Goal: Task Accomplishment & Management: Complete application form

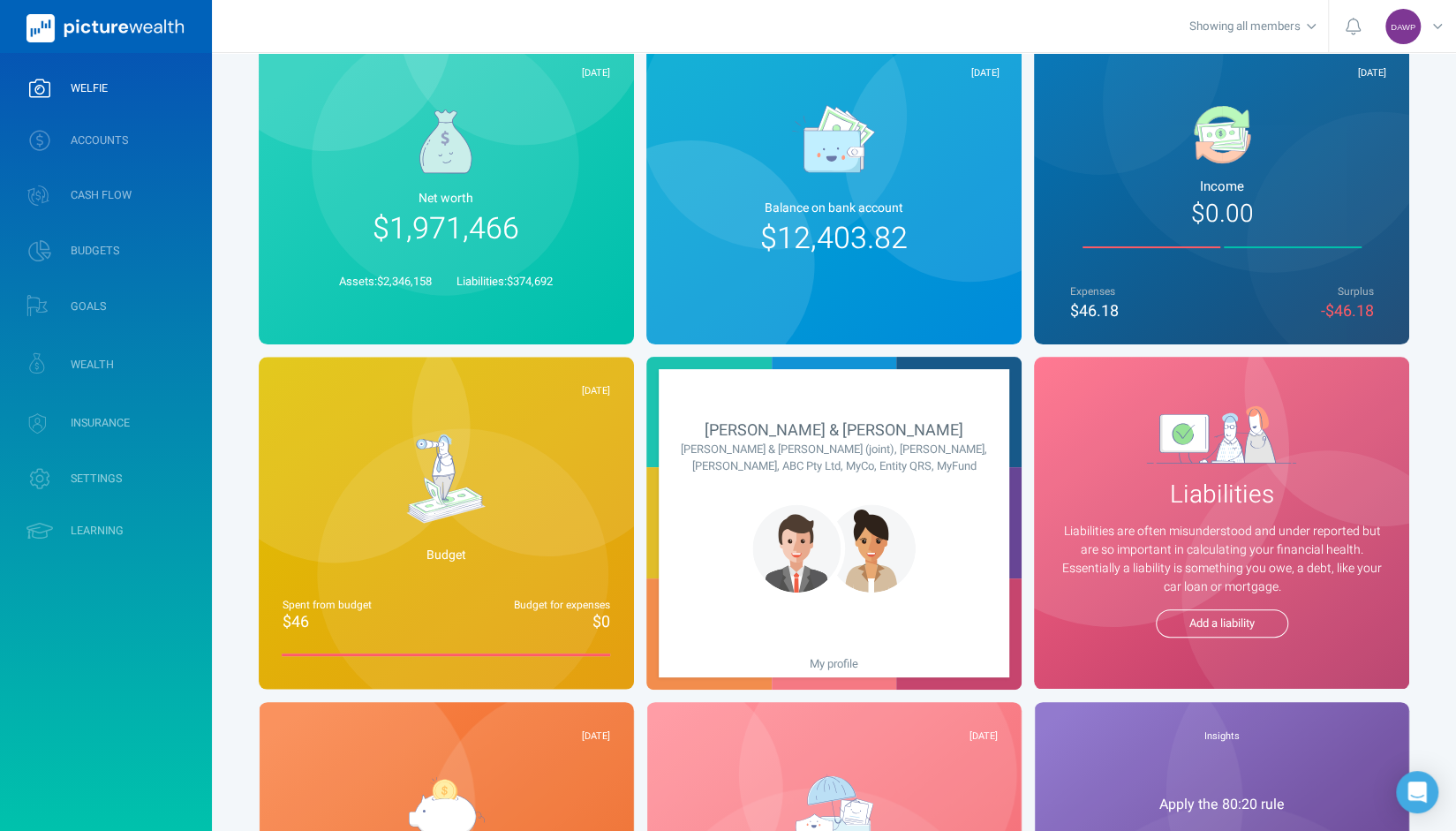
scroll to position [88, 0]
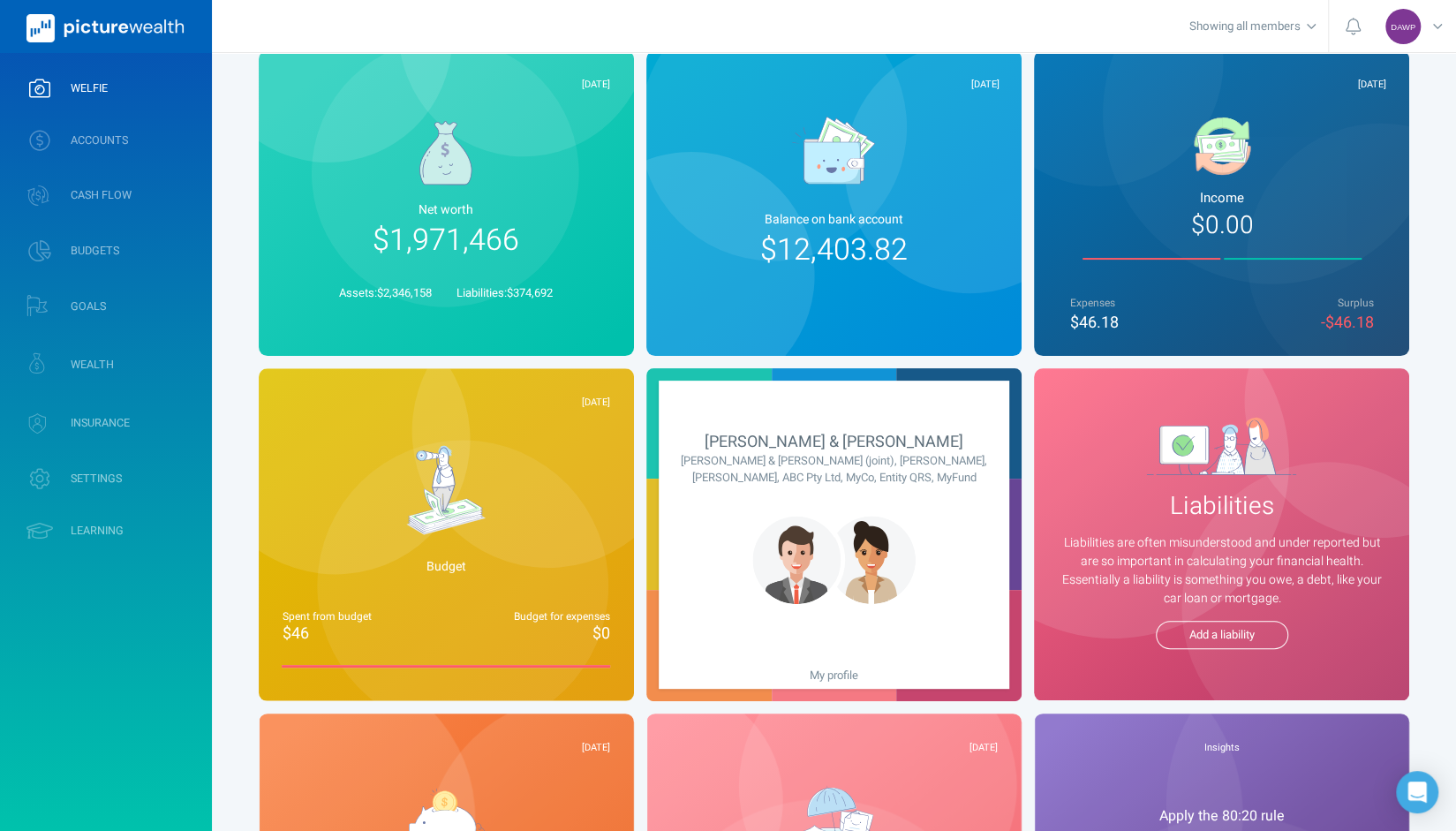
drag, startPoint x: 123, startPoint y: 147, endPoint x: 619, endPoint y: 524, distance: 623.0
click at [123, 147] on span "ACCOUNTS" at bounding box center [99, 140] width 57 height 14
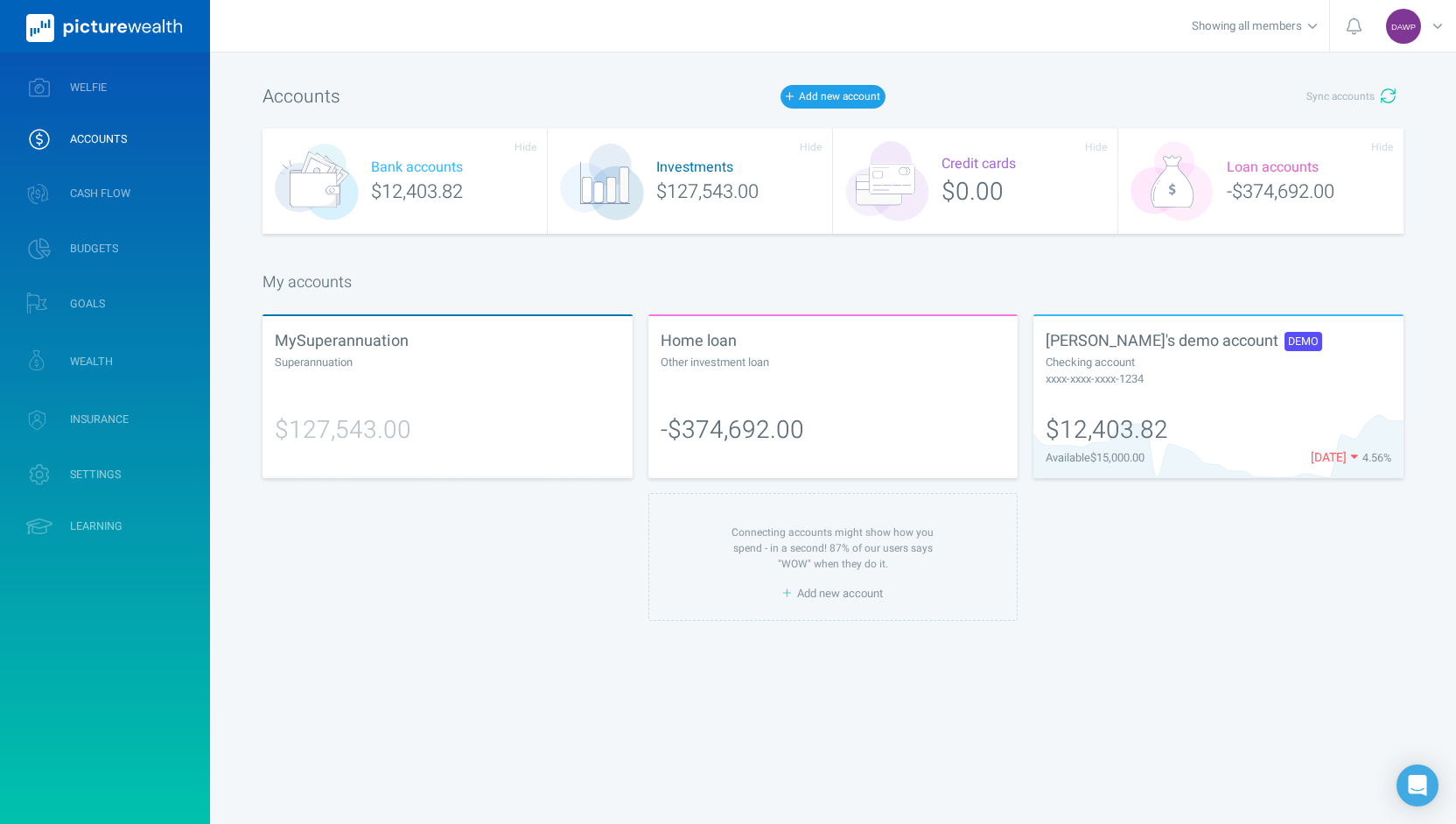
click at [1104, 341] on span "David's demo account DEMO" at bounding box center [1184, 341] width 276 height 23
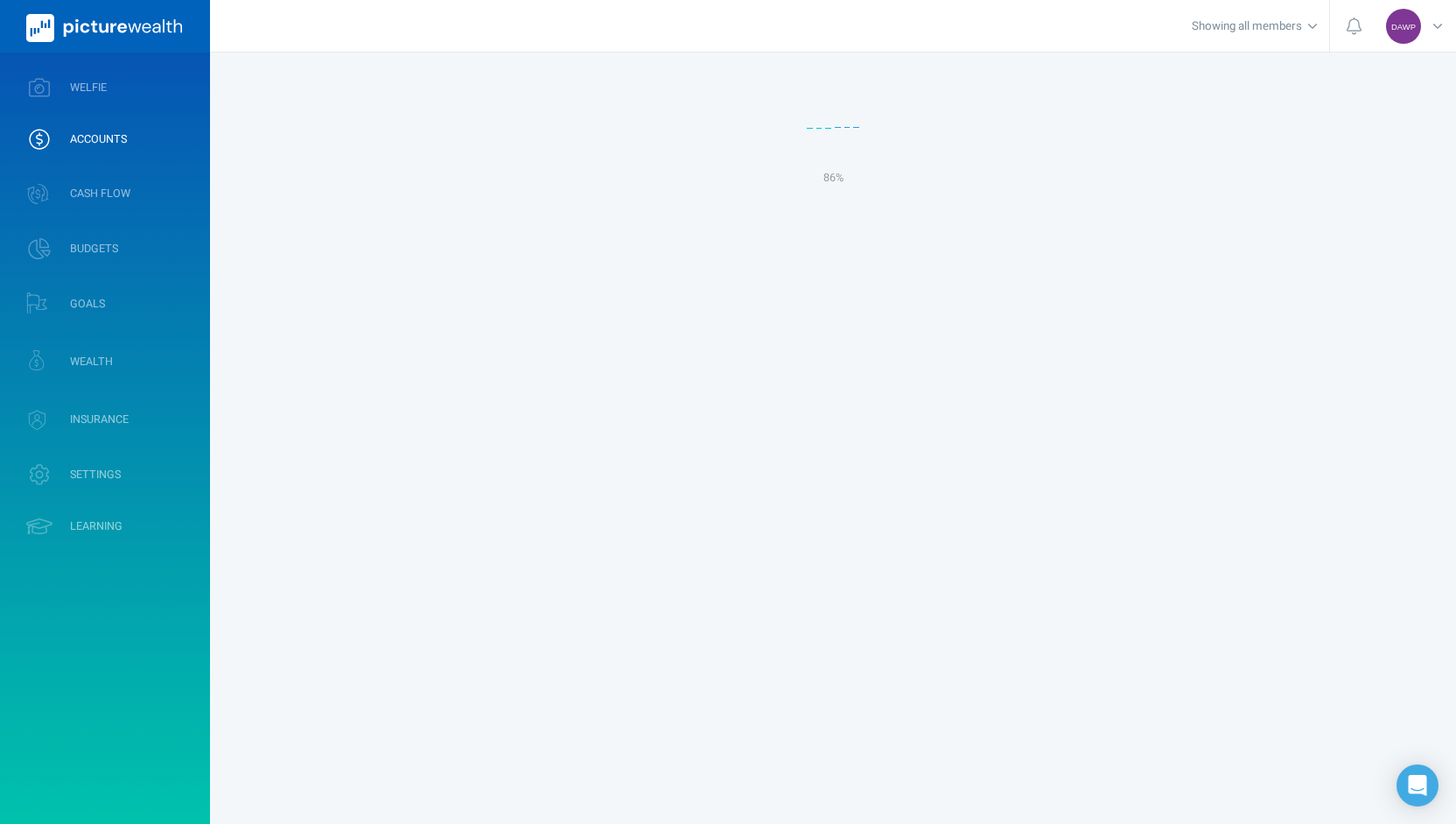
select select "L3M"
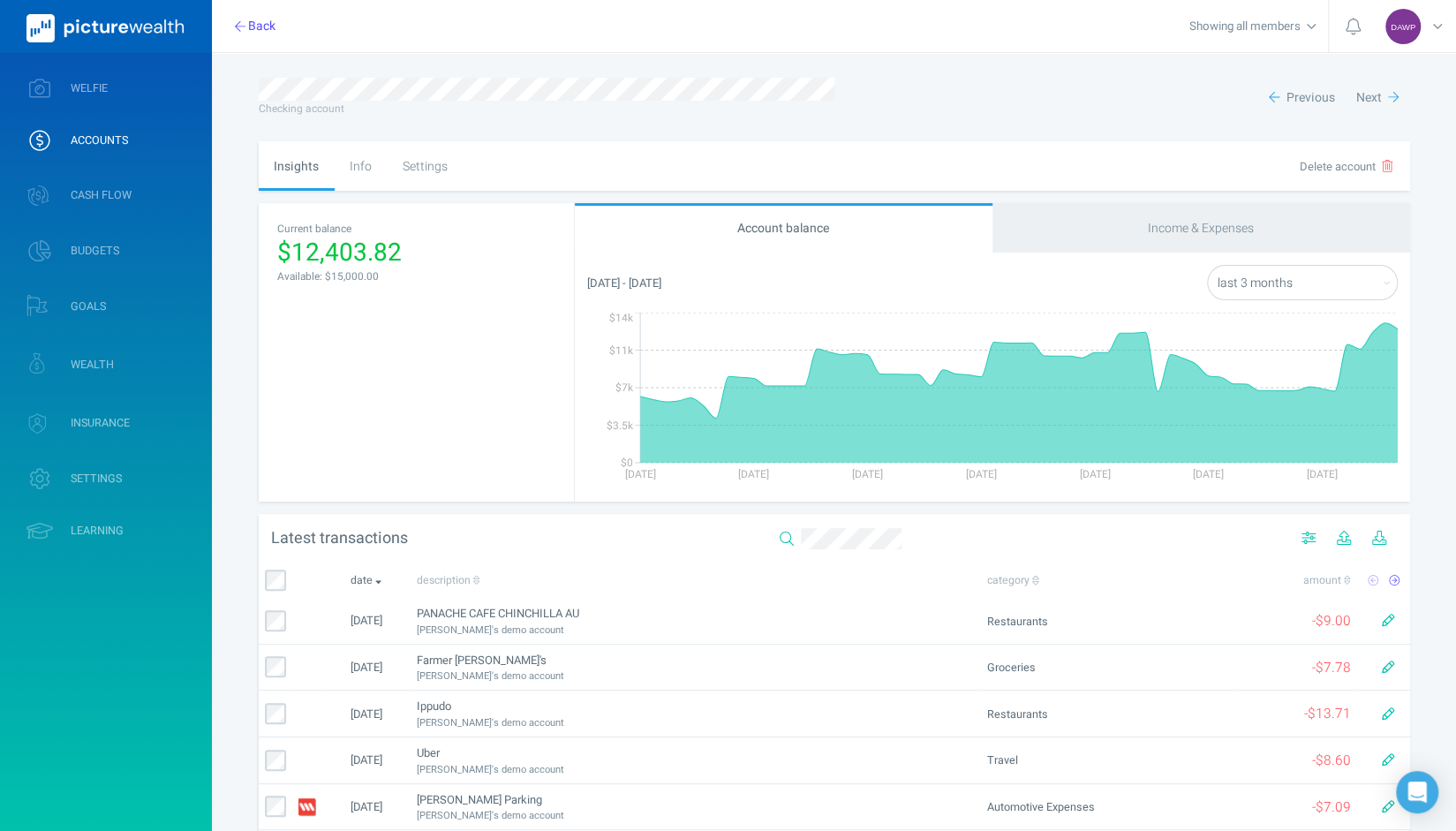
click at [99, 136] on span "ACCOUNTS" at bounding box center [99, 140] width 57 height 14
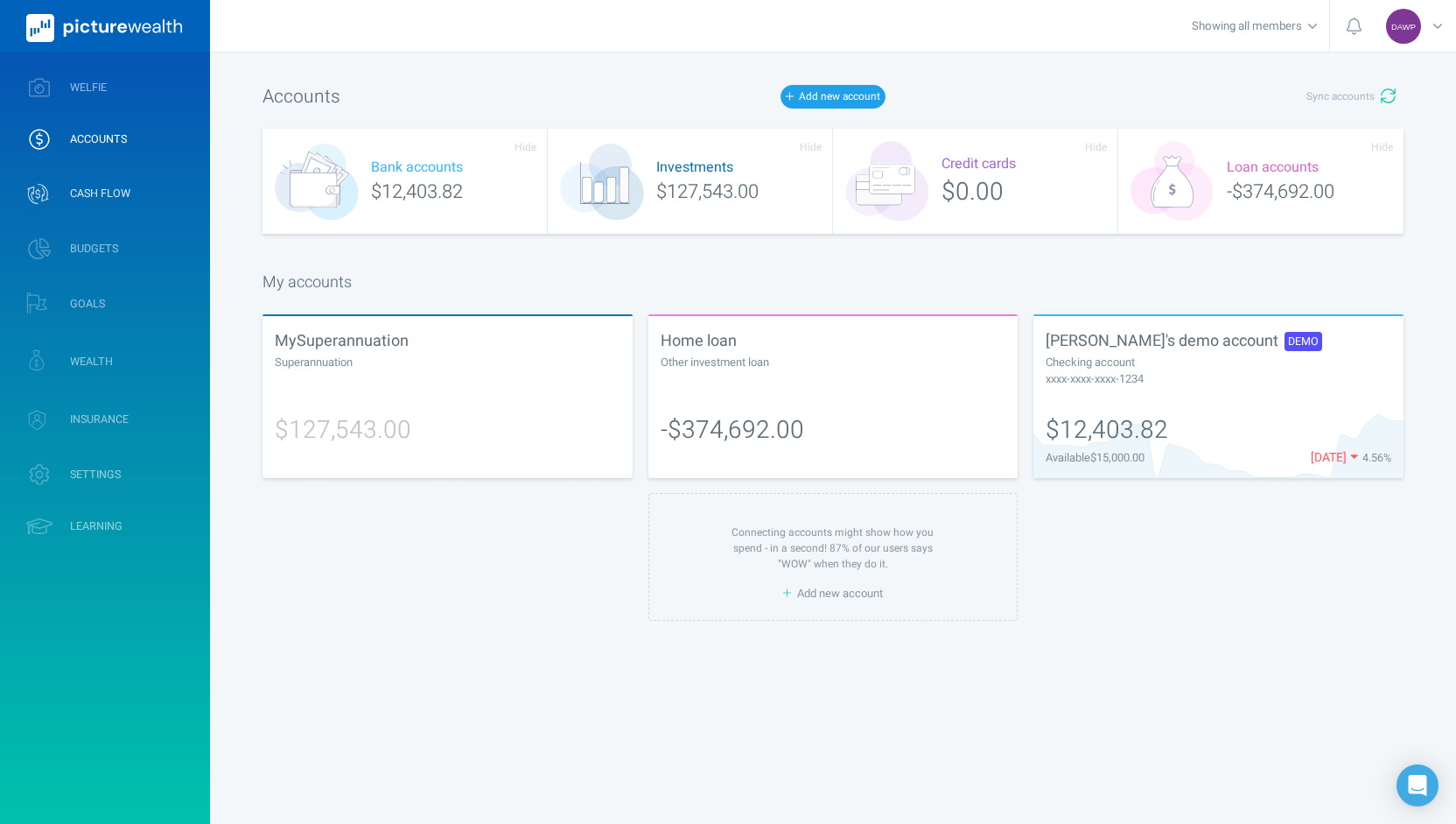
click at [91, 193] on span "CASH FLOW" at bounding box center [100, 193] width 61 height 14
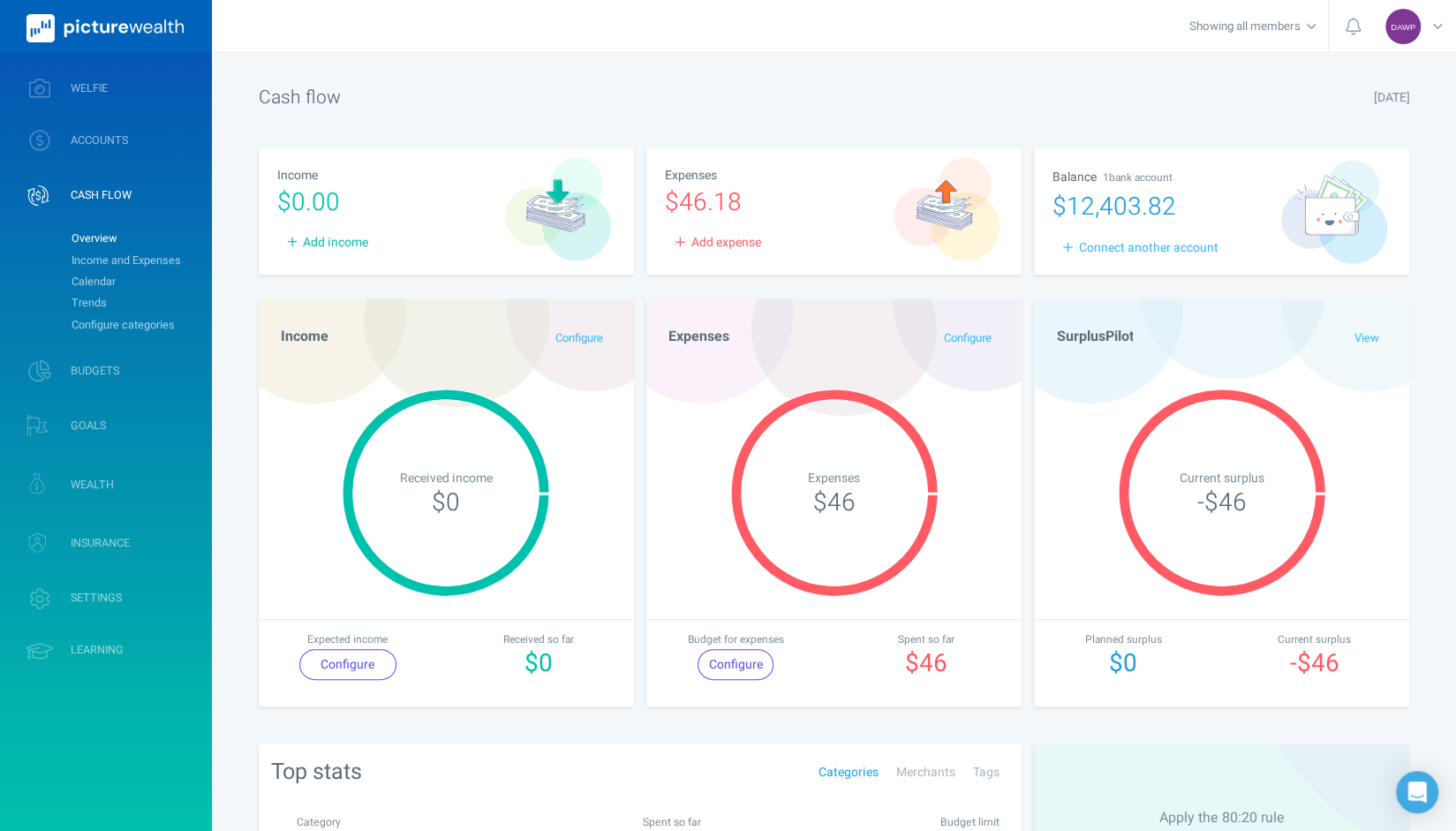
drag, startPoint x: 133, startPoint y: 256, endPoint x: 399, endPoint y: 442, distance: 324.6
click at [134, 255] on link "Income and Expenses" at bounding box center [135, 261] width 143 height 22
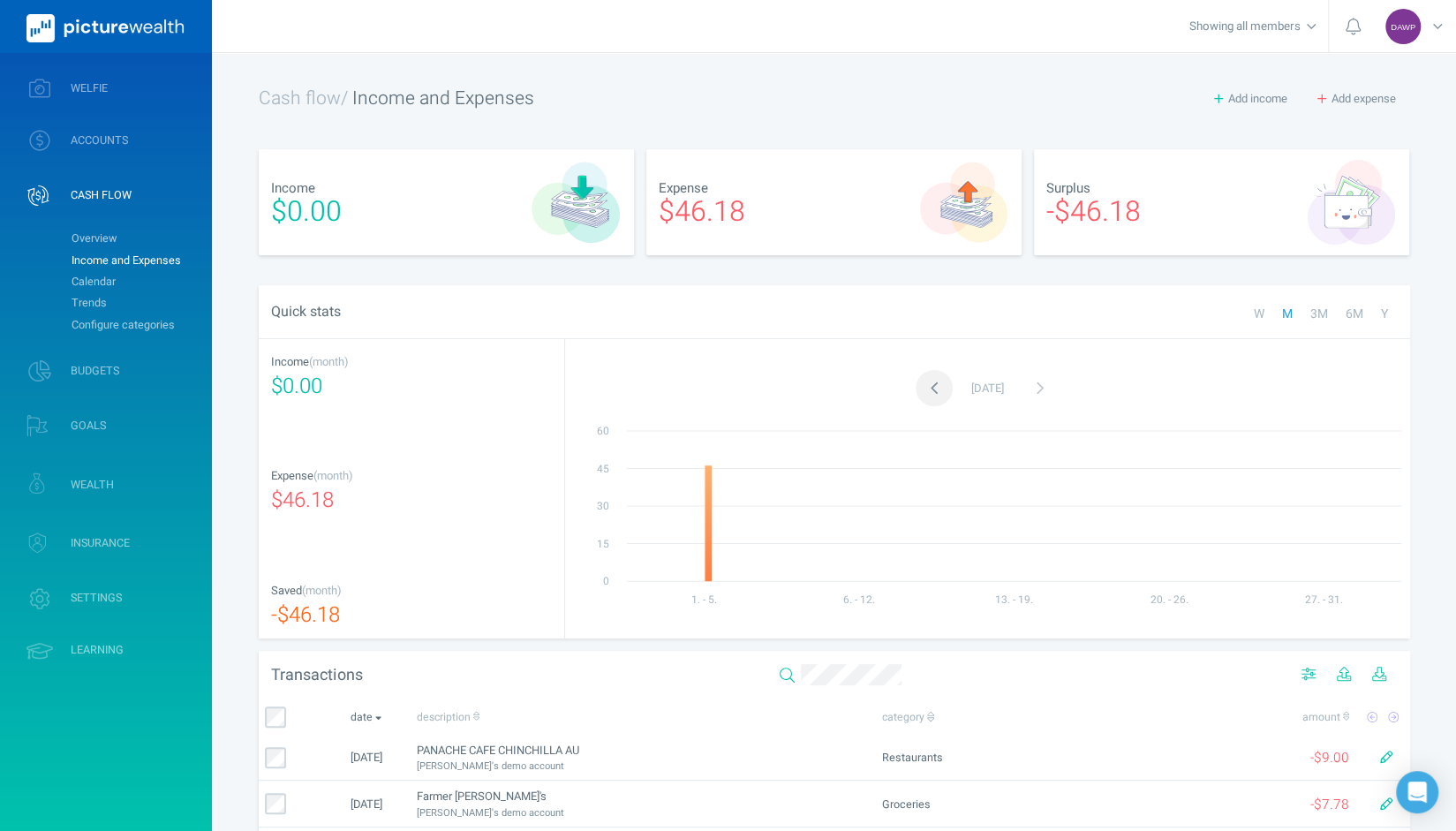
click at [930, 388] on icon "button" at bounding box center [935, 389] width 9 height 24
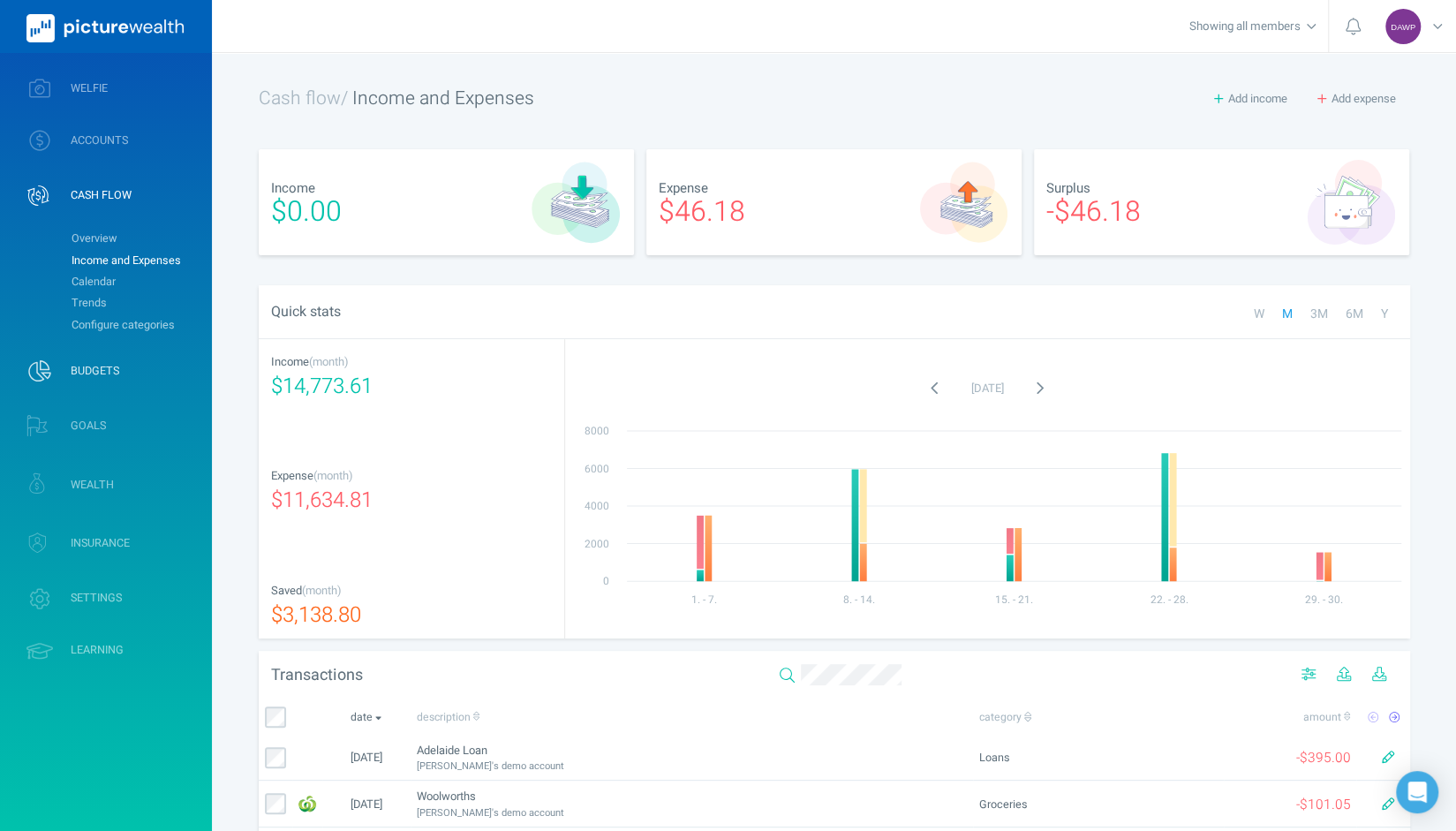
click at [104, 376] on span "BUDGETS" at bounding box center [95, 371] width 49 height 14
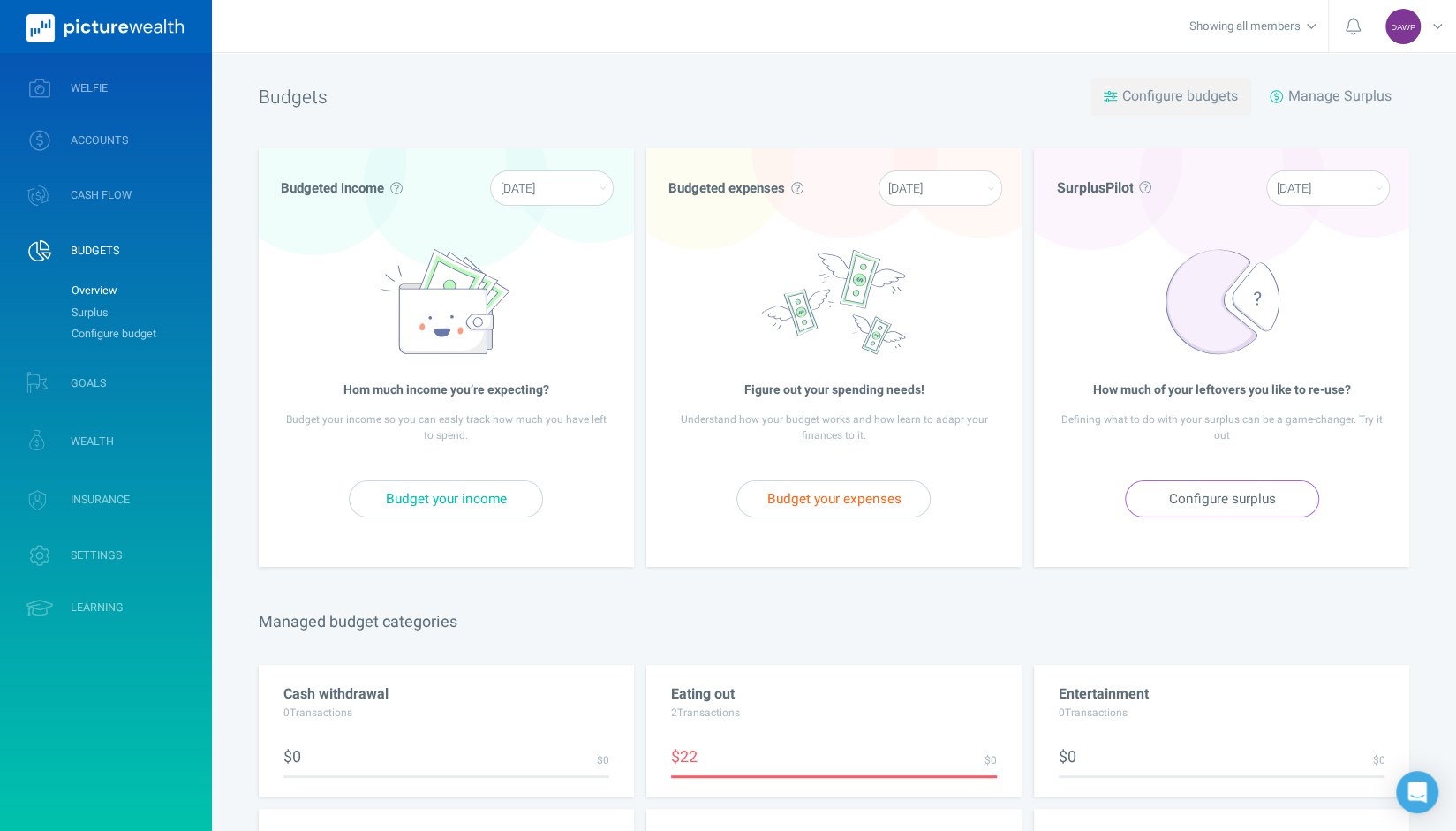
click at [1207, 98] on span "Configure budgets" at bounding box center [1179, 96] width 116 height 22
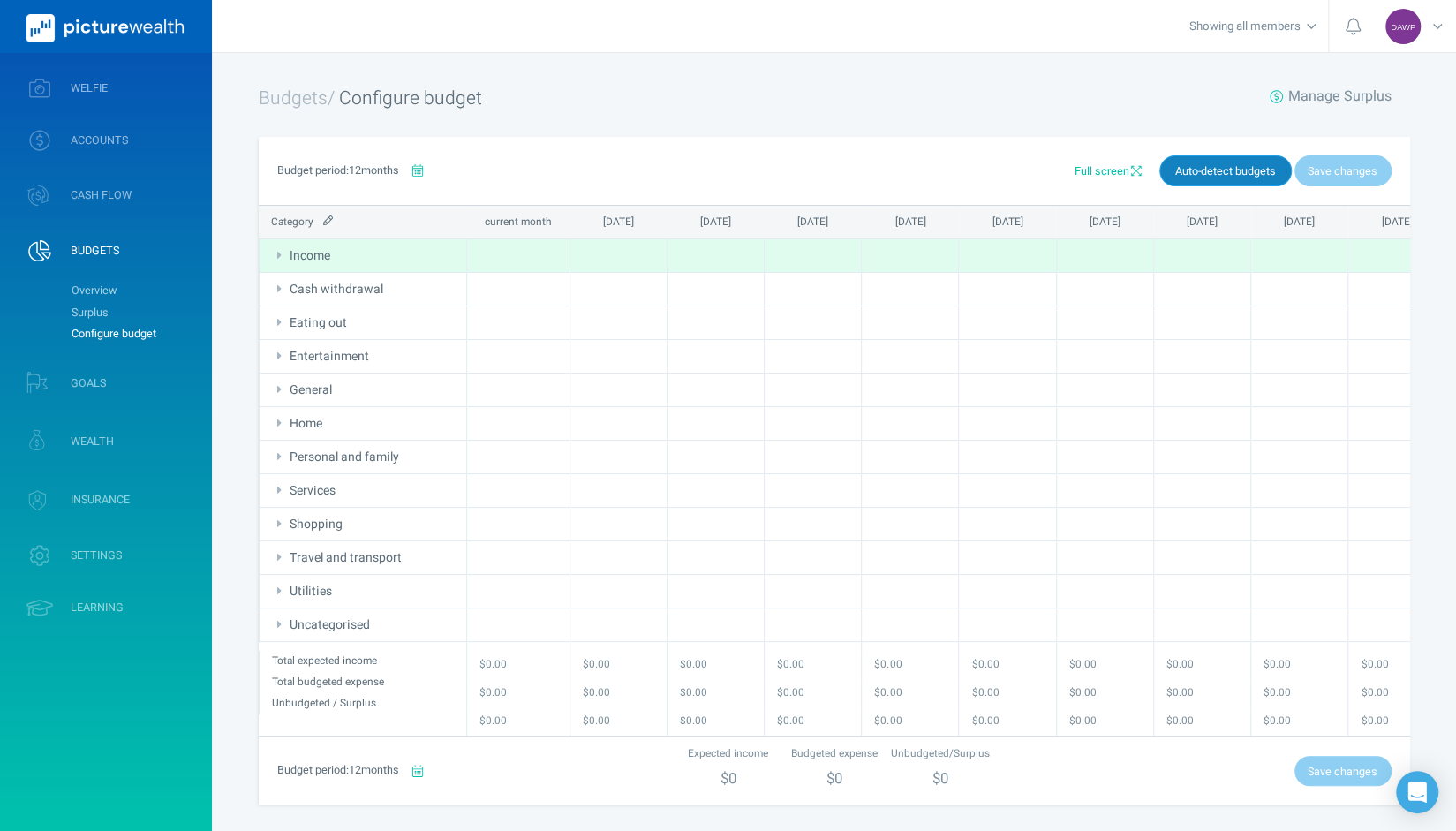
click at [1248, 176] on span "Auto-detect budgets" at bounding box center [1225, 171] width 101 height 16
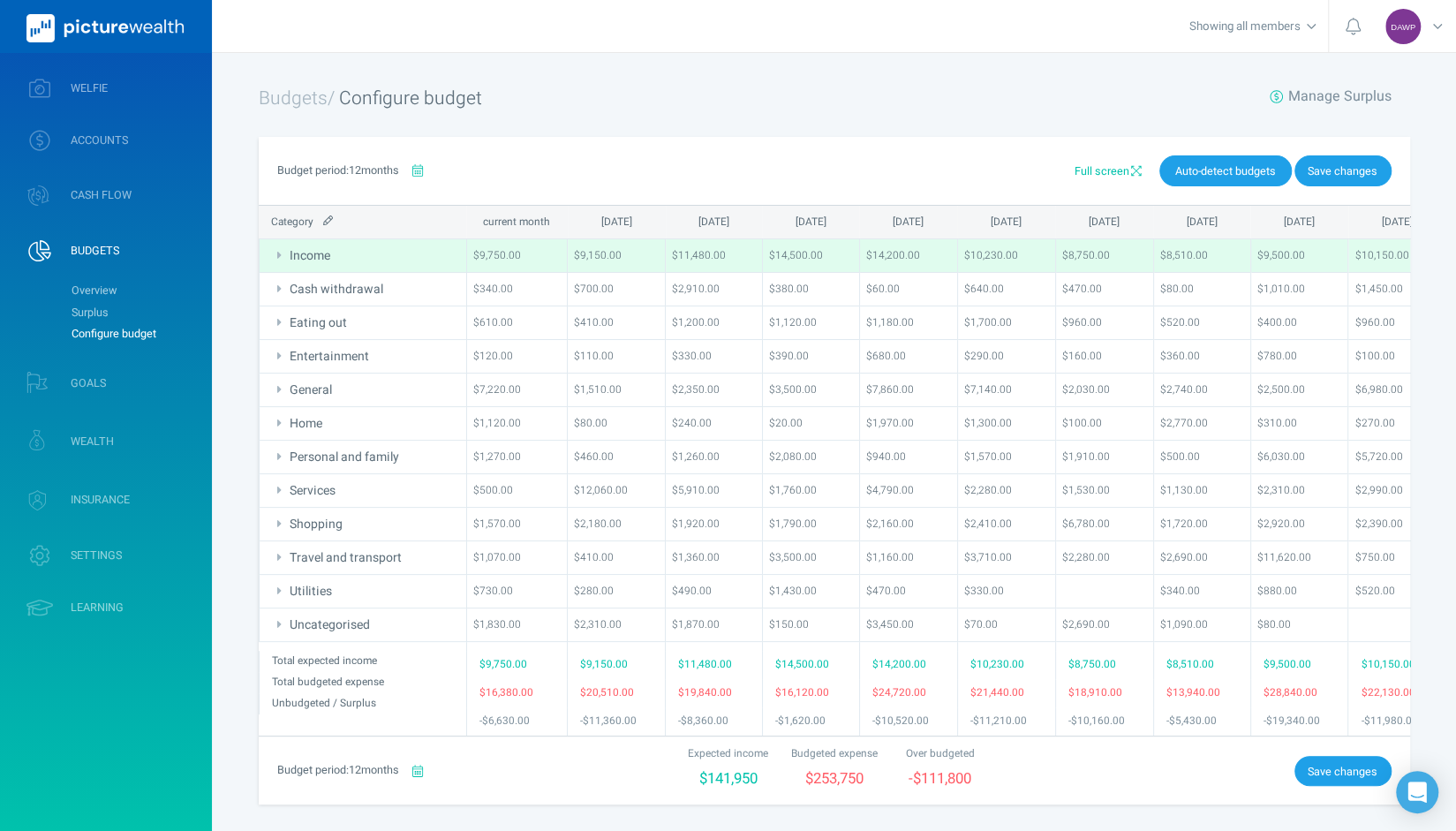
drag, startPoint x: 101, startPoint y: 376, endPoint x: 800, endPoint y: 166, distance: 729.9
click at [101, 376] on span "GOALS" at bounding box center [88, 383] width 36 height 14
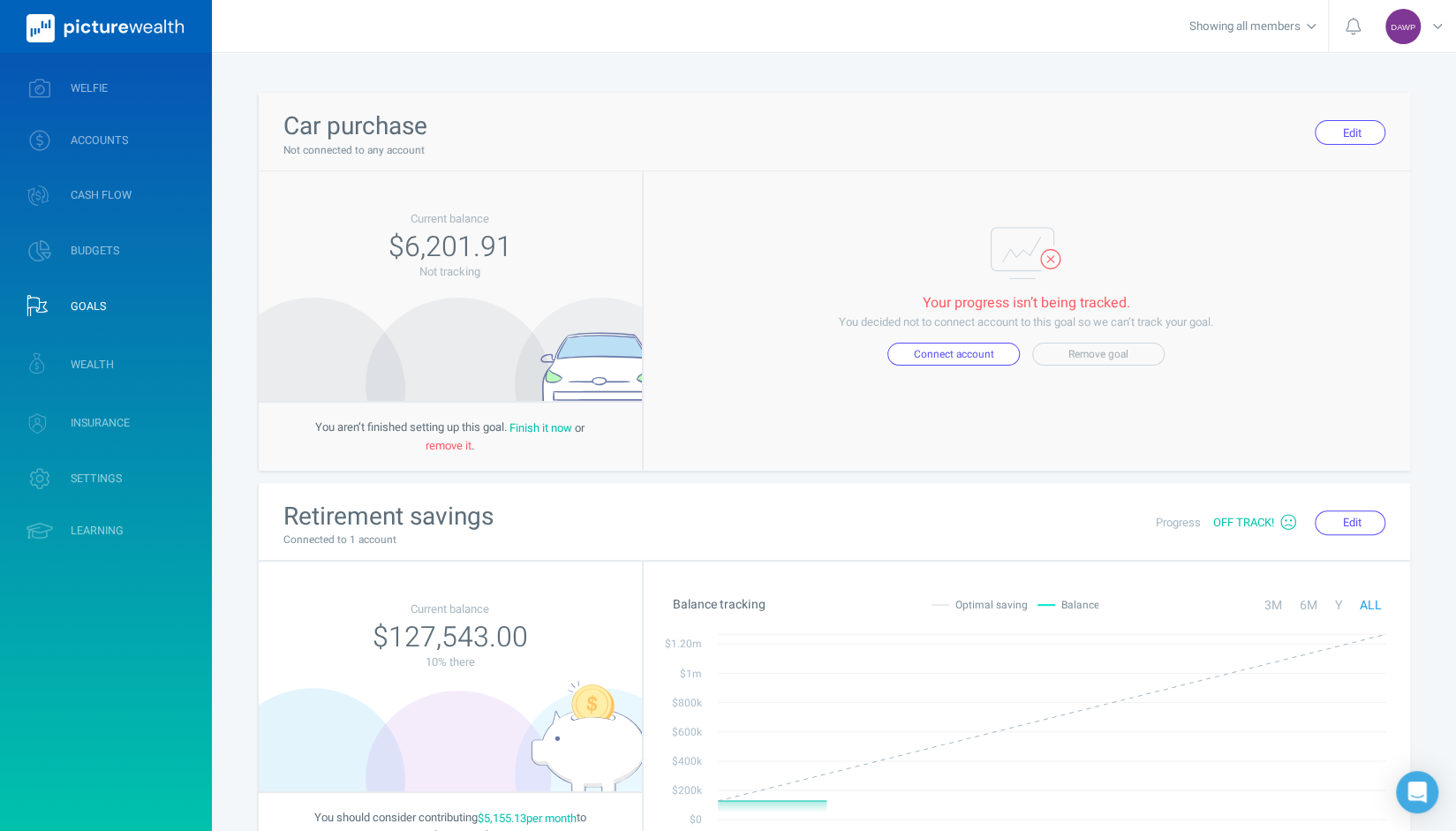
scroll to position [177, 0]
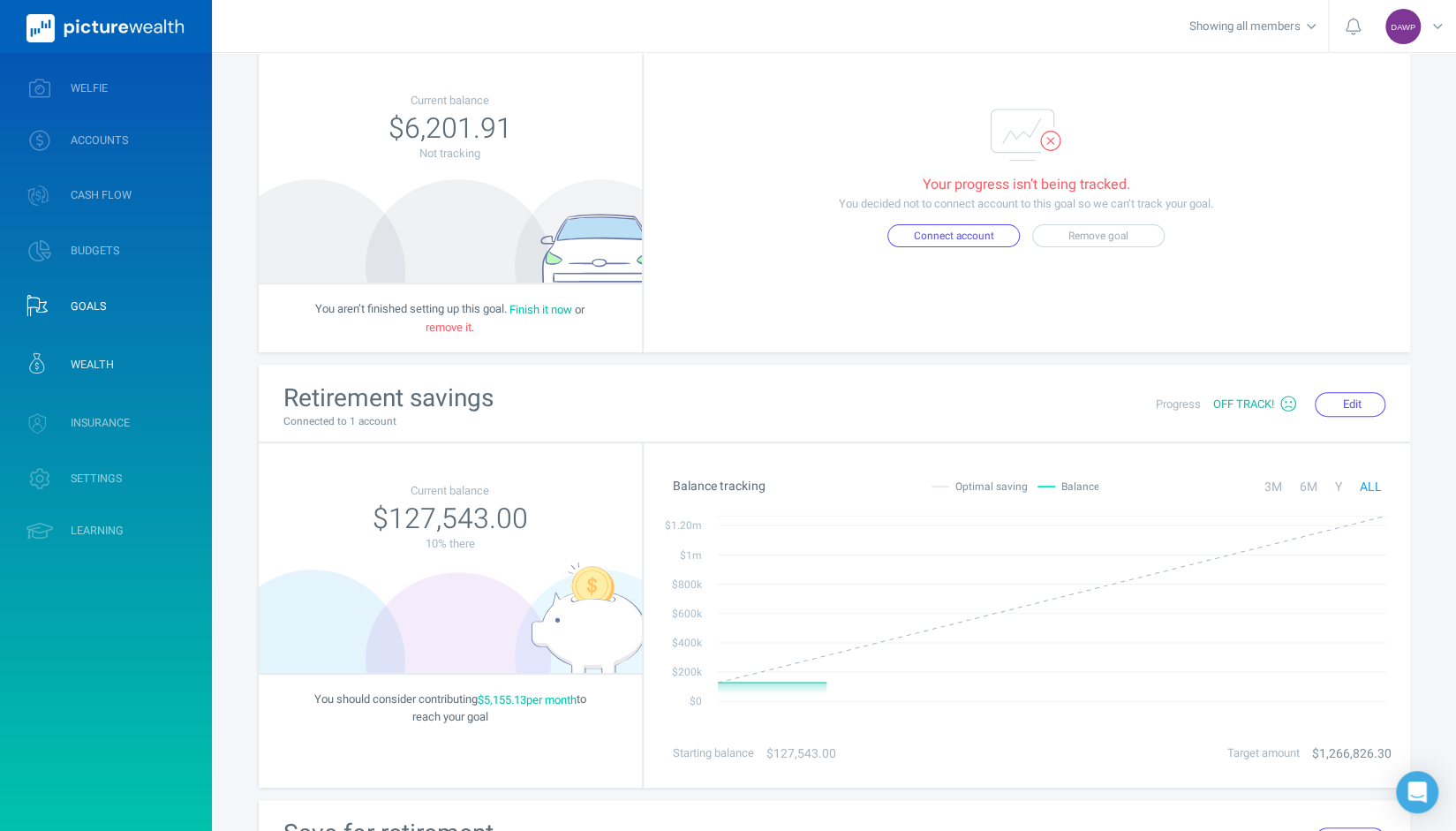
click at [85, 366] on span "WEALTH" at bounding box center [92, 364] width 43 height 14
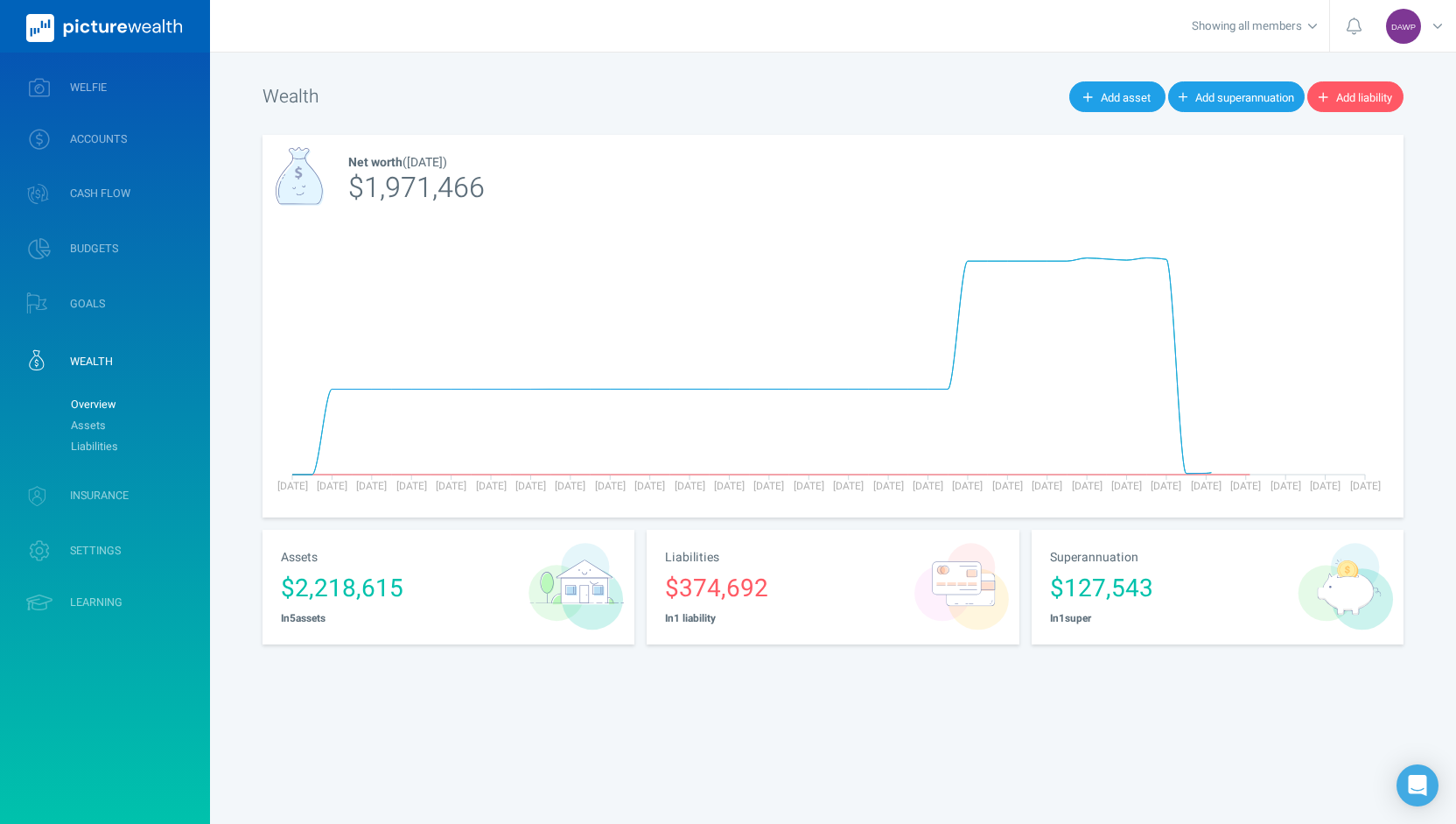
click at [380, 572] on div "$2,218,615" at bounding box center [399, 589] width 238 height 35
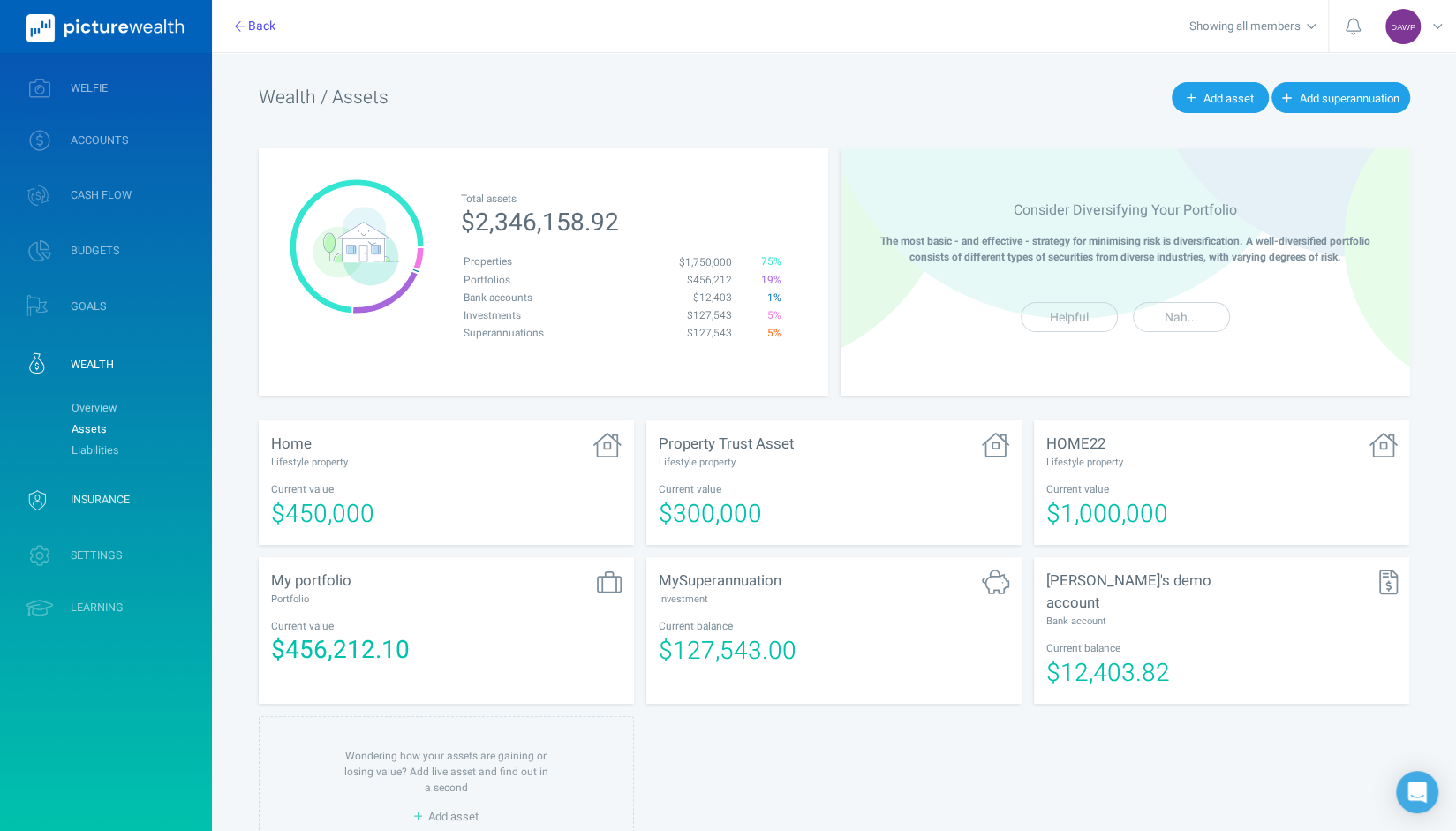
click at [99, 499] on span "INSURANCE" at bounding box center [100, 500] width 59 height 14
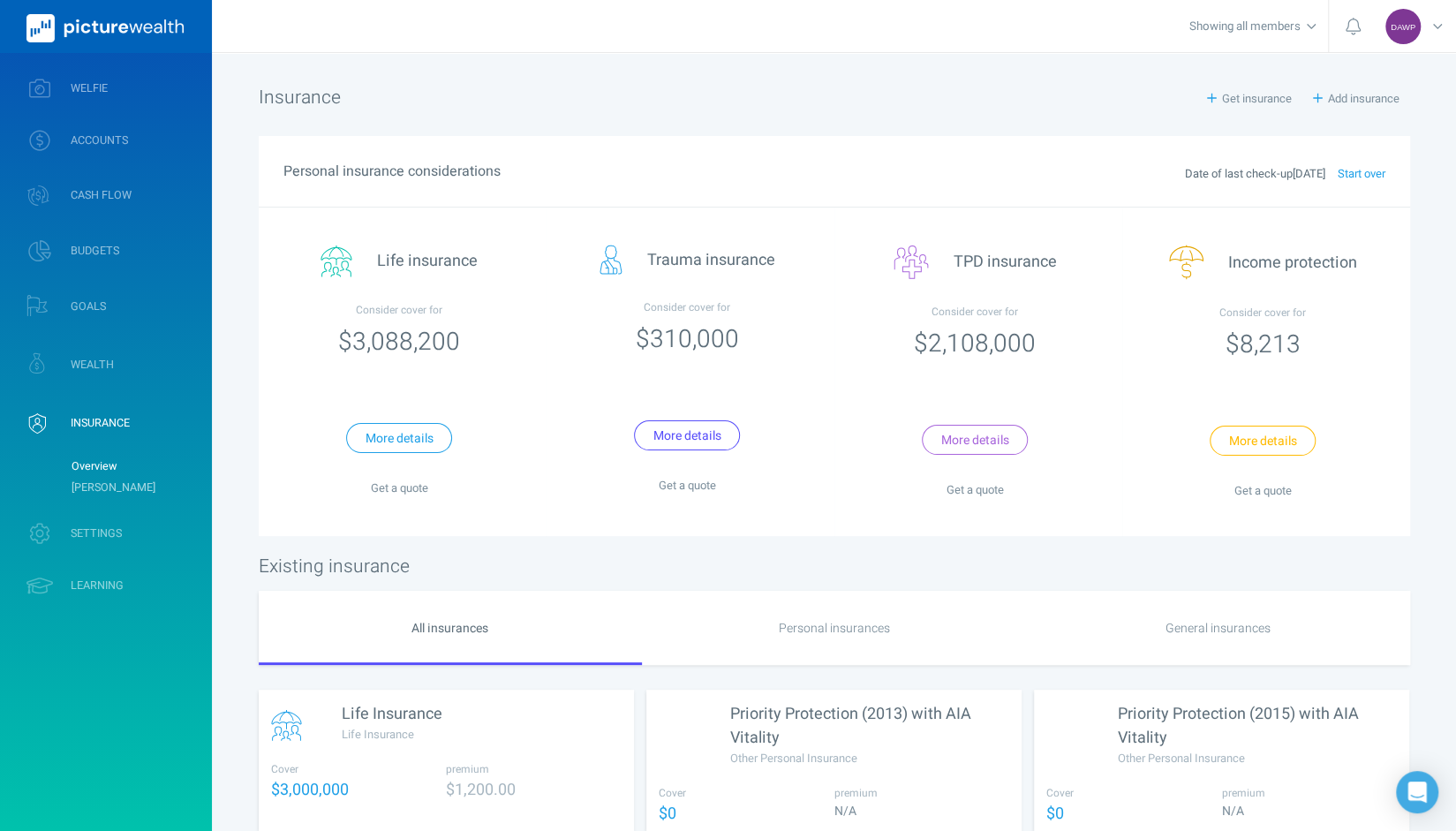
click at [1364, 174] on span "Start over" at bounding box center [1355, 173] width 60 height 17
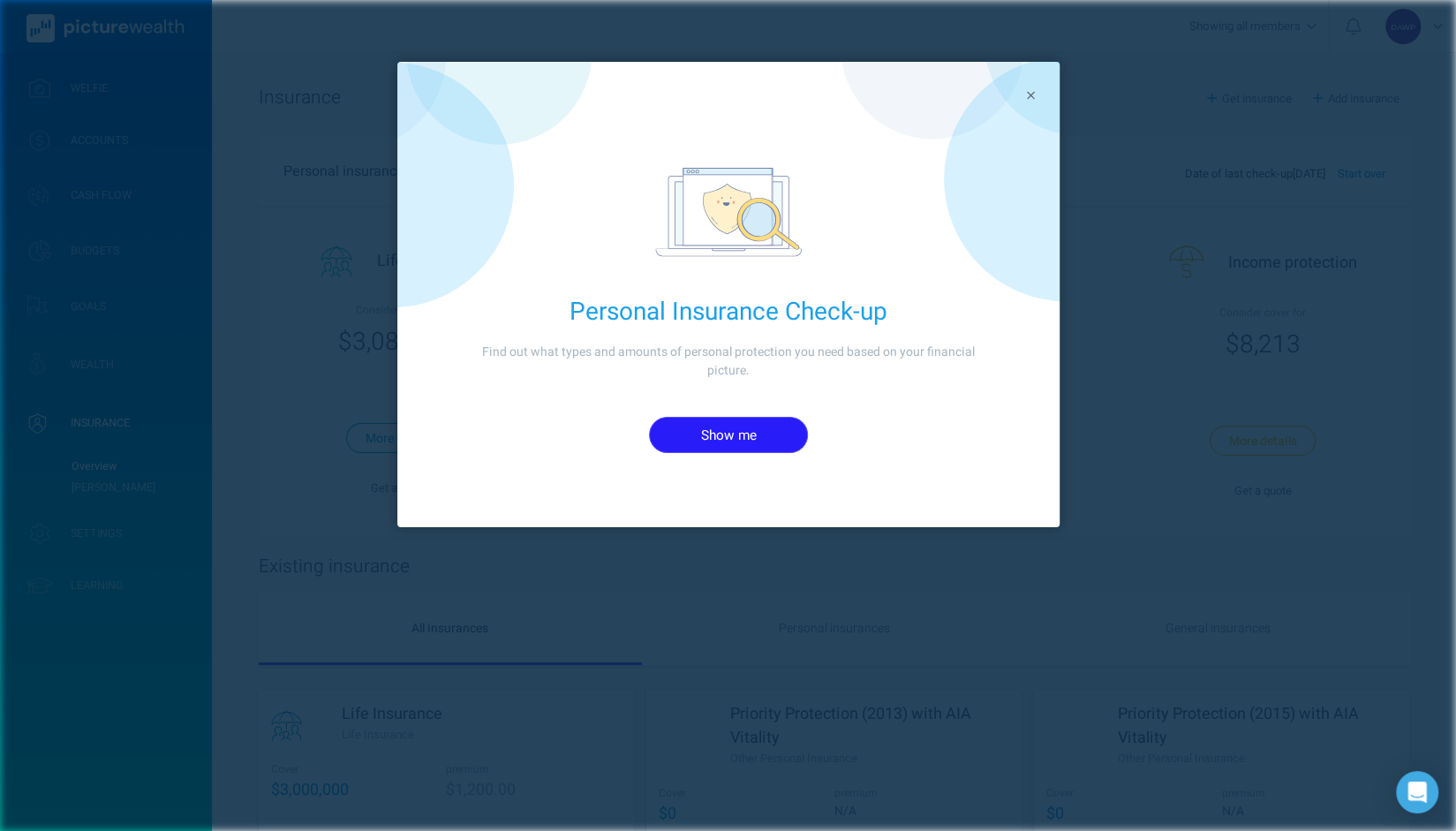
click at [746, 434] on button "Show me" at bounding box center [728, 435] width 159 height 36
select select "male"
select select "20"
select select "5"
select select "1978"
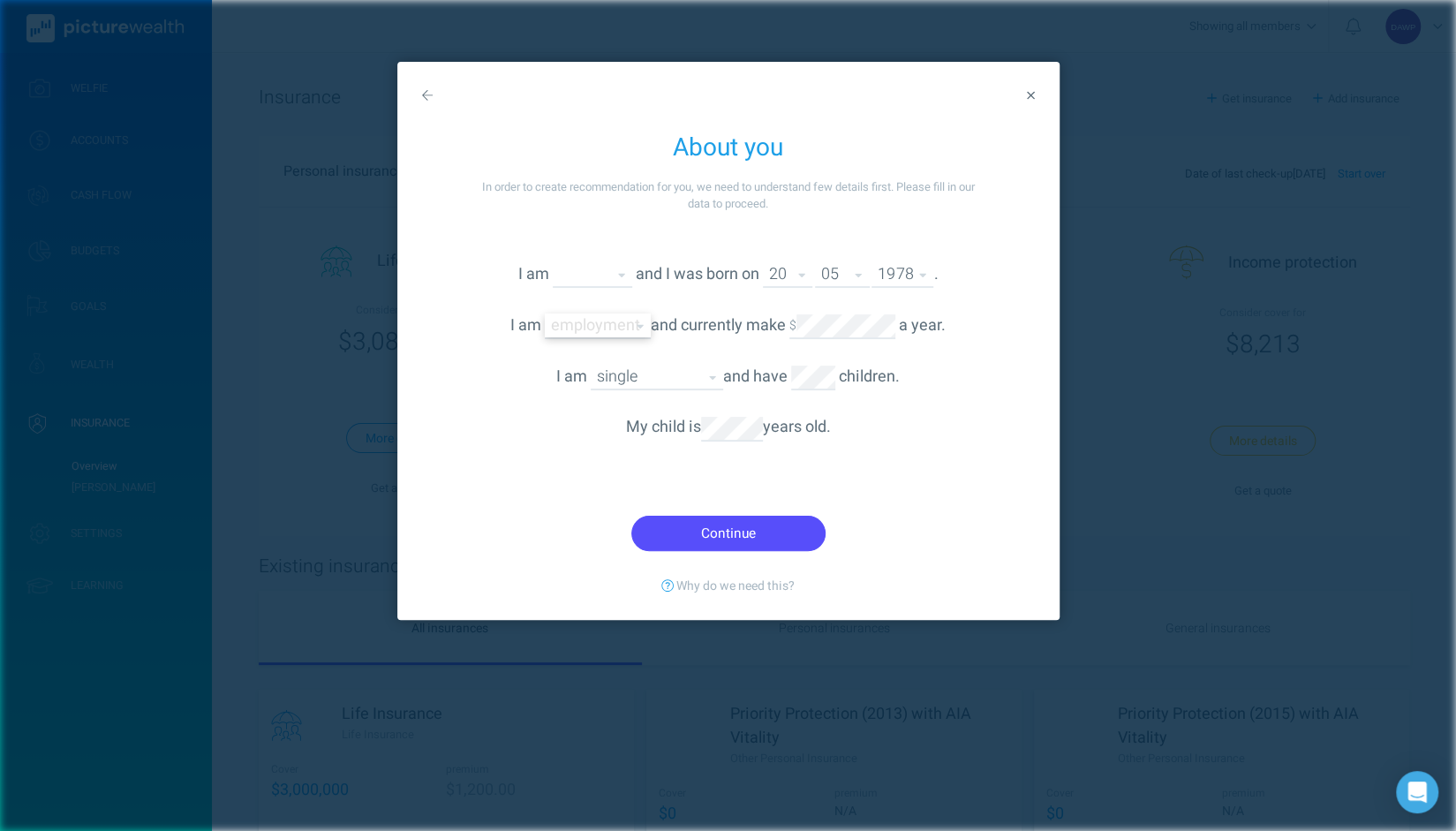
click at [606, 331] on select "Employed full-time Employed part-time Studying Self employed Unemployed Retired…" at bounding box center [598, 325] width 106 height 24
select select "employed"
click at [545, 313] on select "Employed full-time Employed part-time Studying Self employed Unemployed Retired…" at bounding box center [598, 325] width 106 height 24
click at [502, 477] on div "My child is years old." at bounding box center [728, 440] width 663 height 100
click at [717, 535] on button "Continue" at bounding box center [728, 534] width 194 height 36
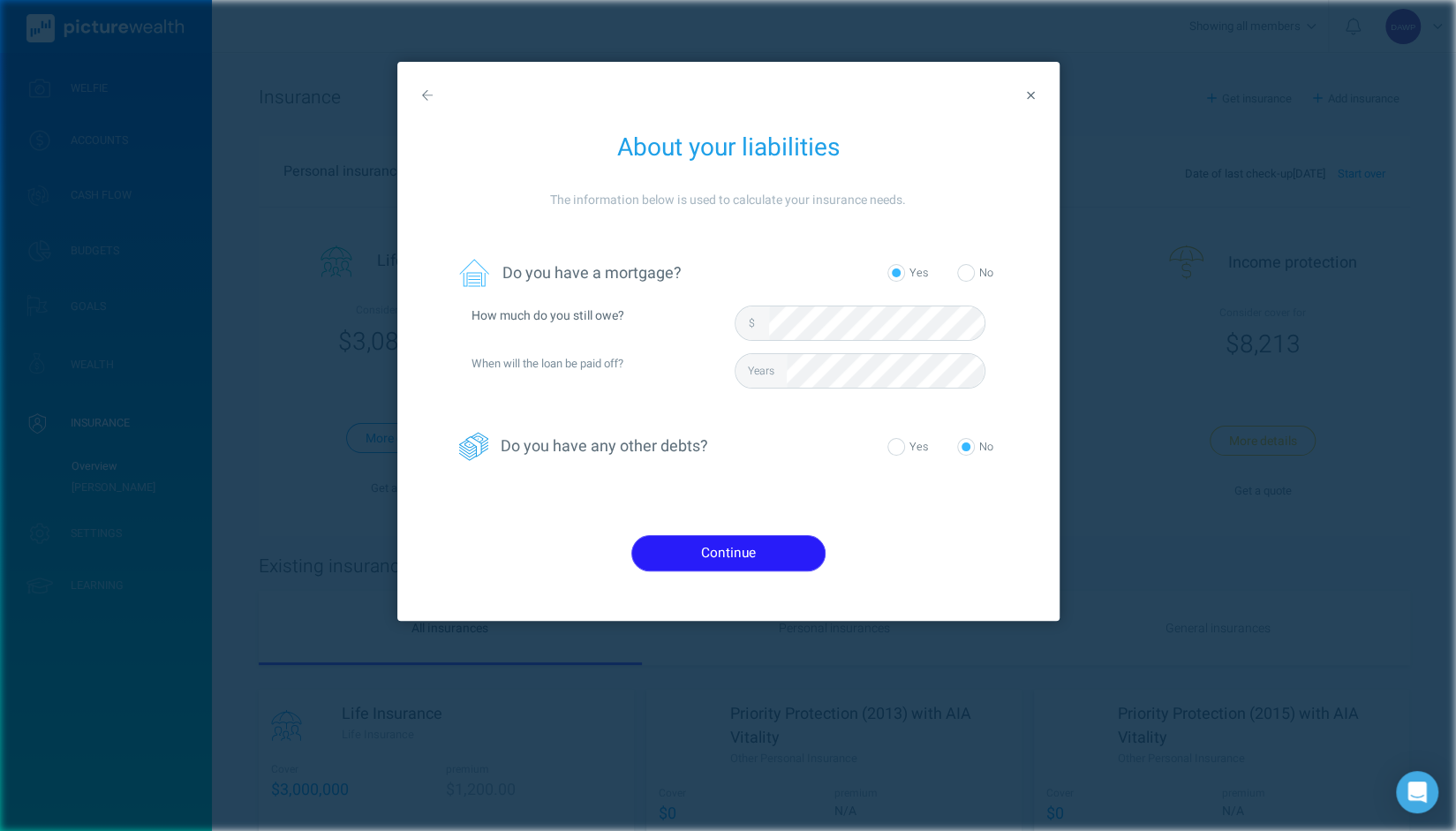
click at [752, 555] on button "Continue" at bounding box center [728, 553] width 194 height 36
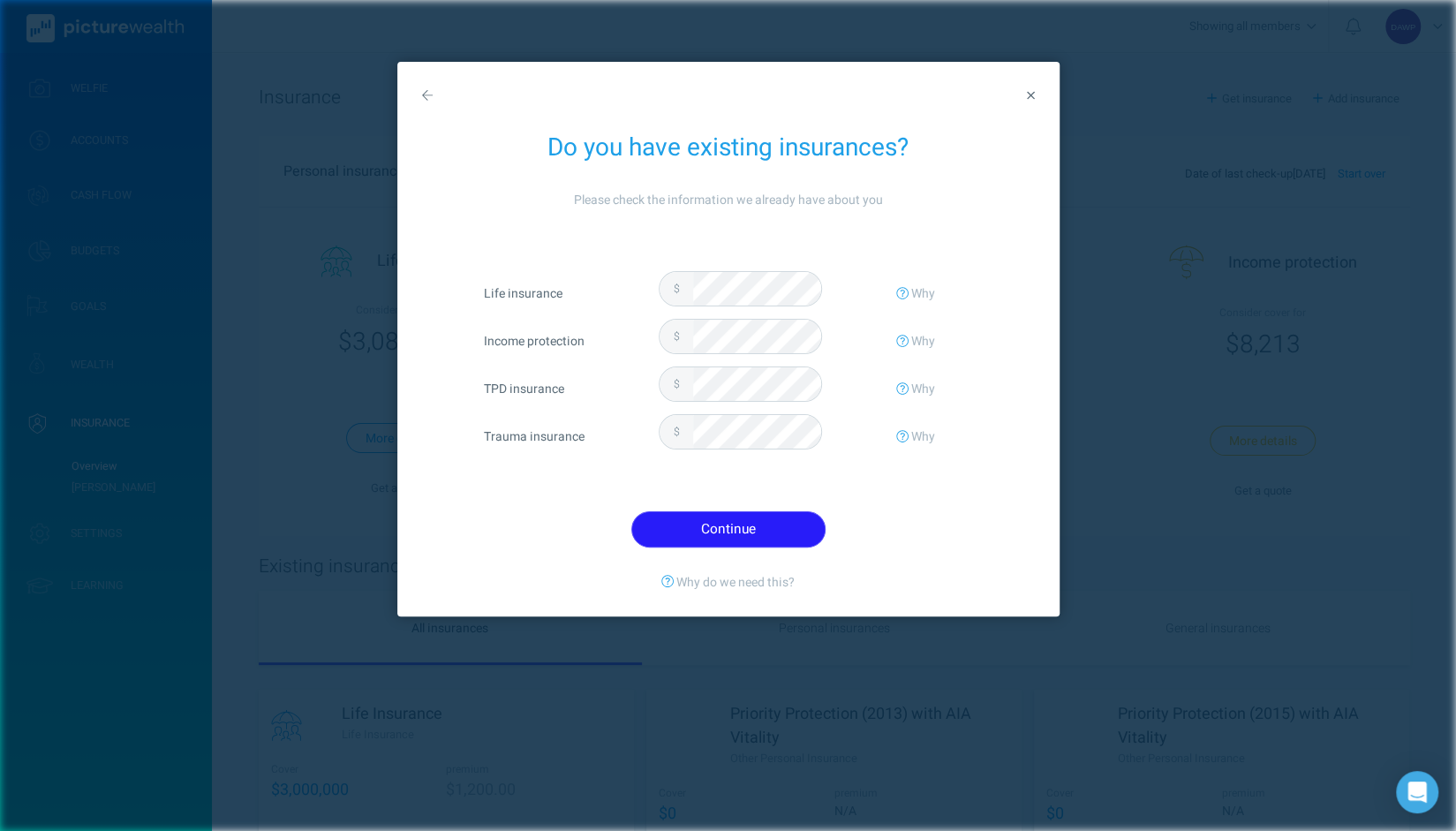
click at [742, 527] on button "Continue" at bounding box center [728, 529] width 194 height 36
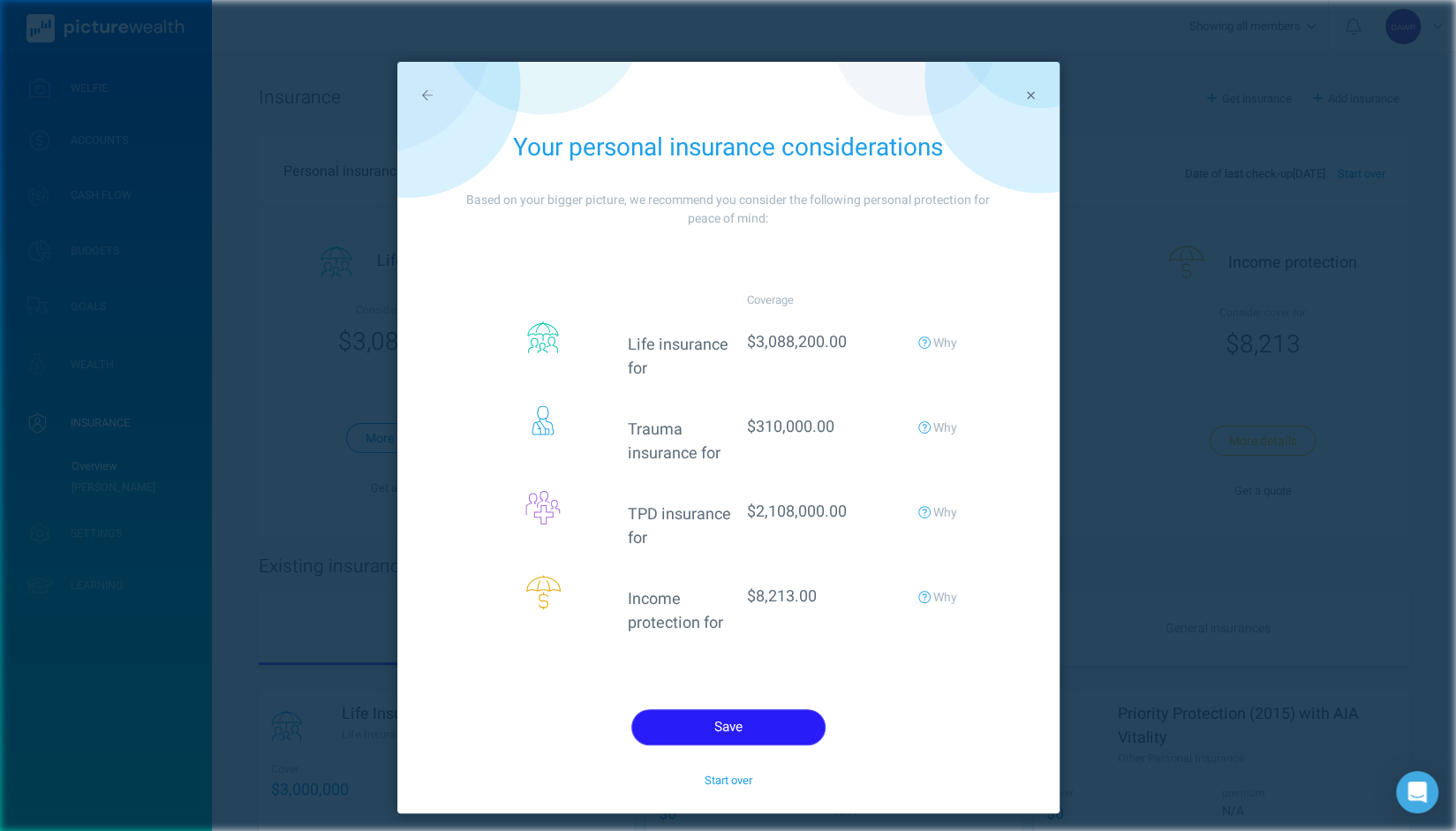
click at [742, 721] on button "Save" at bounding box center [728, 727] width 194 height 36
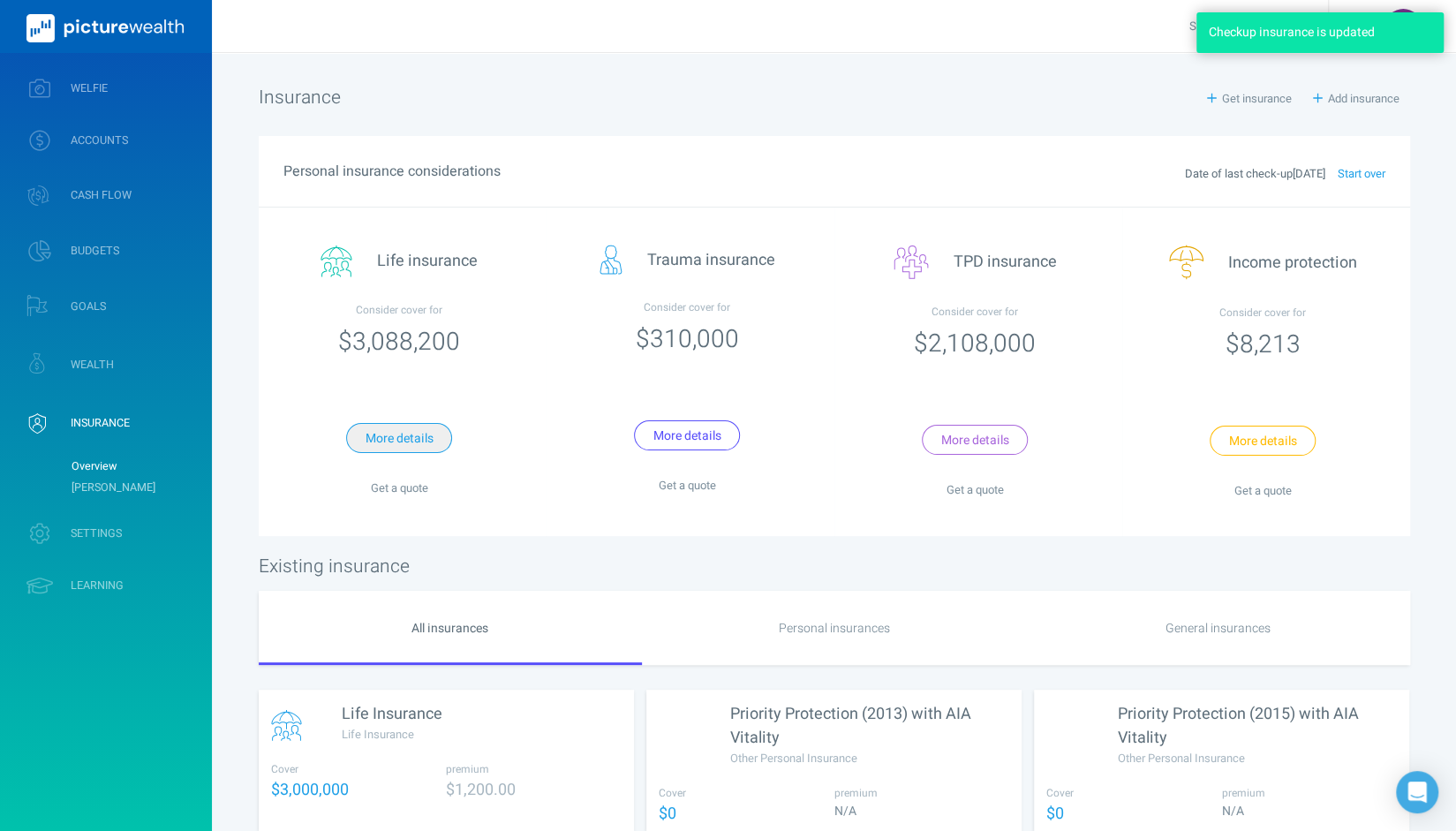
click at [408, 439] on button "More details" at bounding box center [399, 438] width 106 height 30
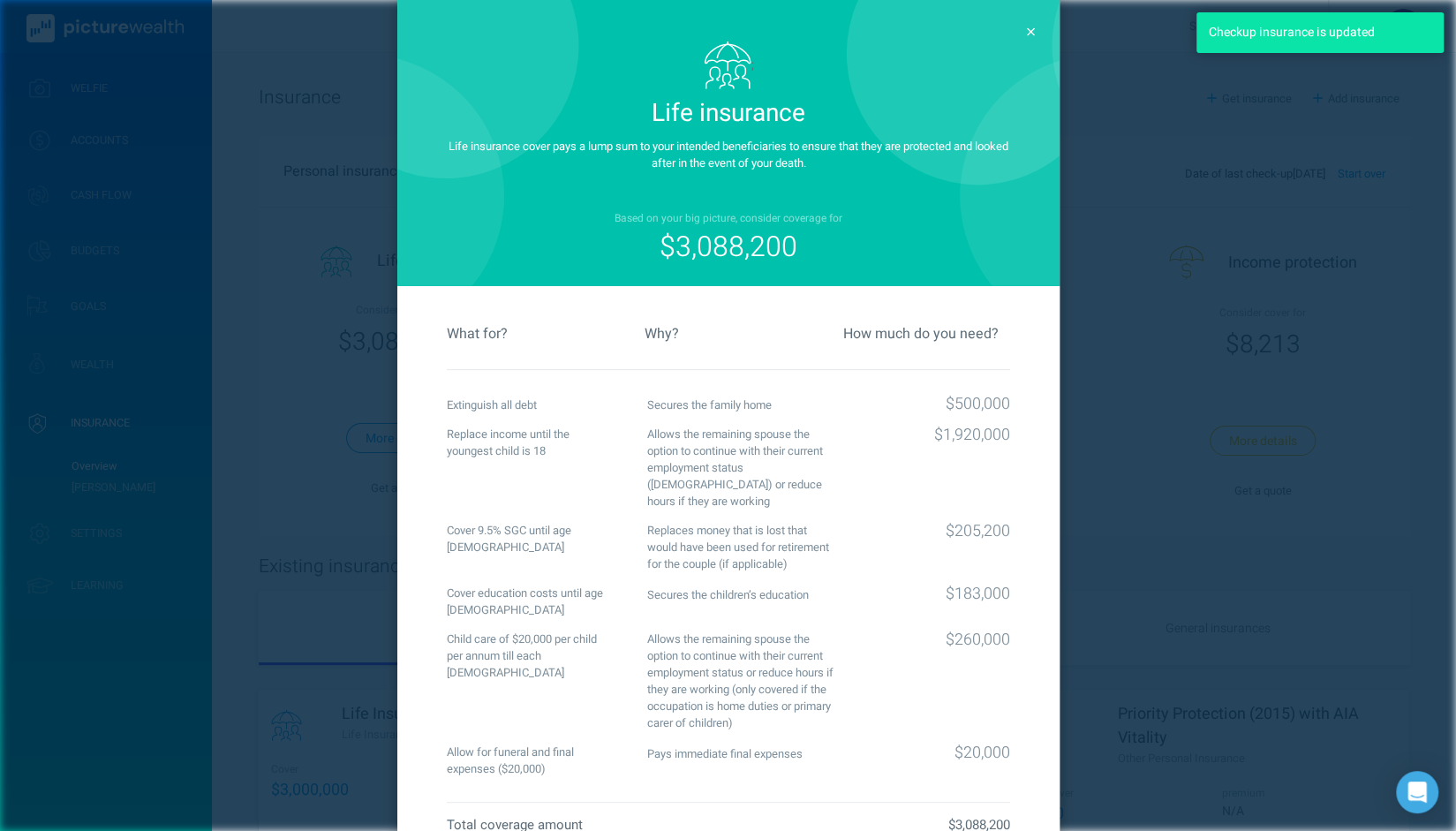
scroll to position [88, 0]
